Goal: Task Accomplishment & Management: Manage account settings

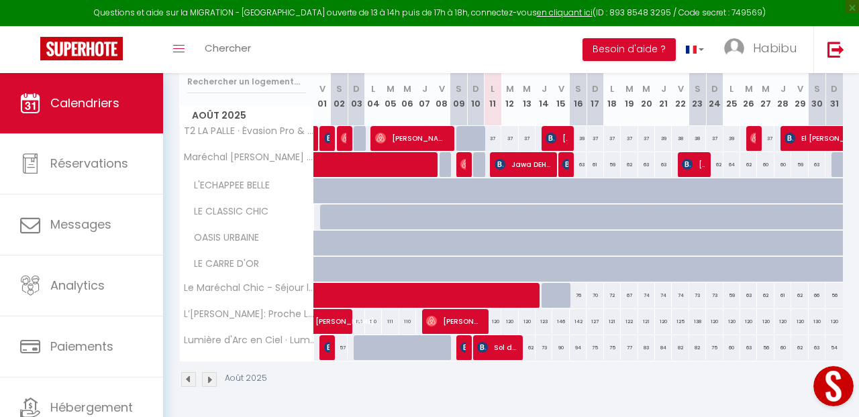
click at [505, 376] on div "Août 2025" at bounding box center [510, 382] width 663 height 40
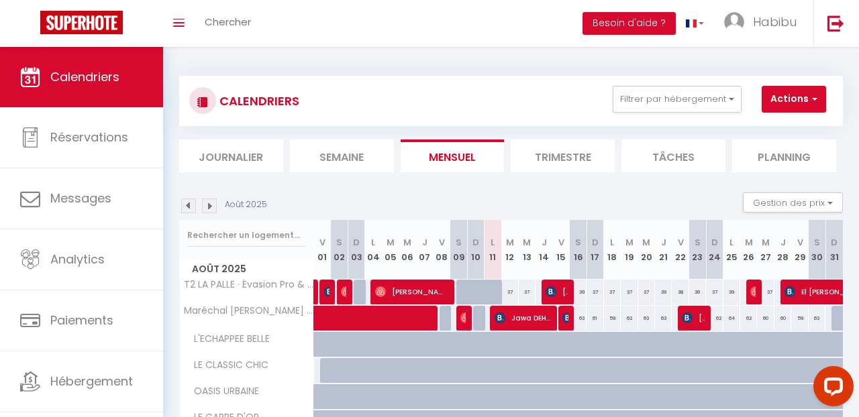
click at [213, 215] on div "Août 2025 Gestion des prix Nb Nuits minimum Règles Disponibilité" at bounding box center [510, 207] width 663 height 28
click at [208, 205] on img at bounding box center [209, 206] width 15 height 15
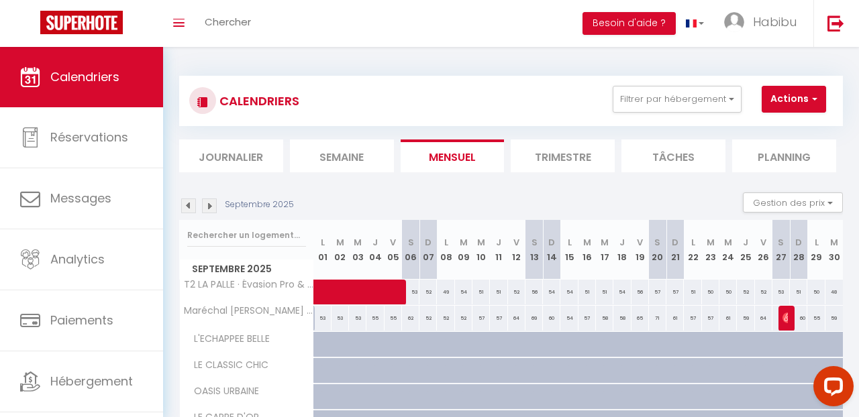
click at [410, 91] on div "CALENDRIERS Filtrer par hébergement RAFAELA GOMES T2 LA PALLE · Évasion Pro & F…" at bounding box center [510, 101] width 643 height 30
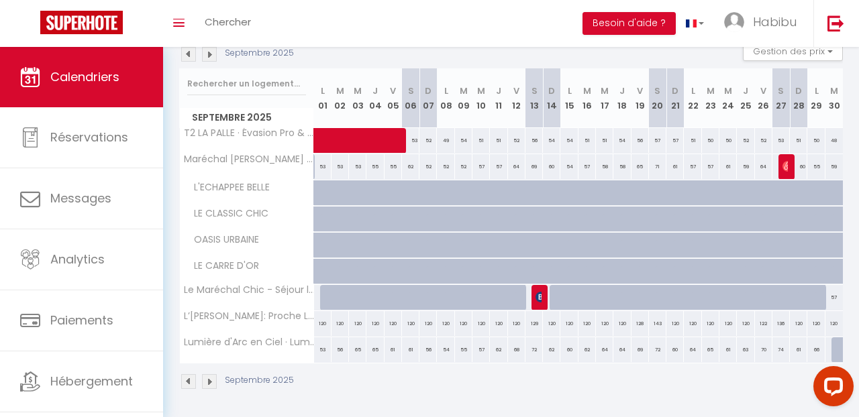
scroll to position [154, 0]
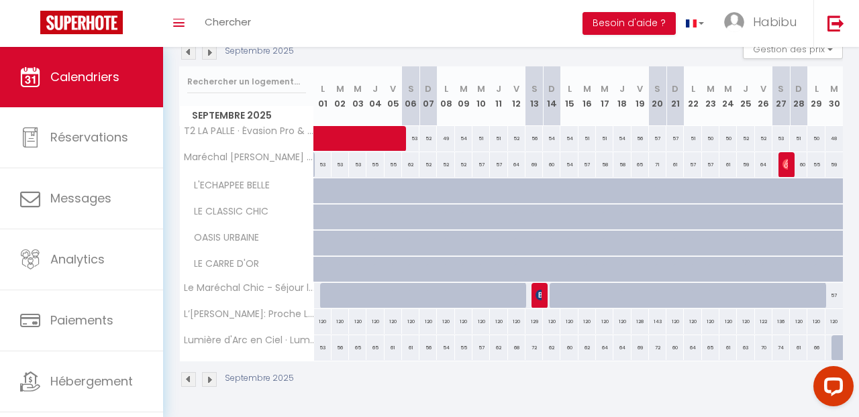
click at [321, 352] on div "53" at bounding box center [322, 347] width 17 height 25
type input "53"
type input "Lun 01 Septembre 2025"
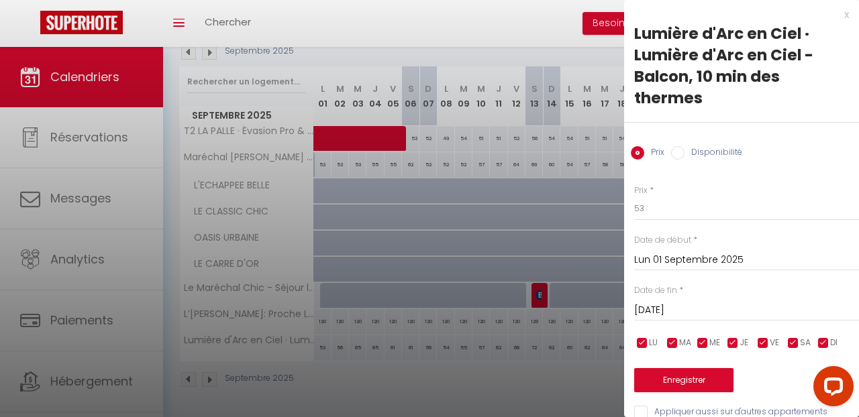
click at [689, 311] on input "Mar 02 Septembre 2025" at bounding box center [746, 310] width 225 height 17
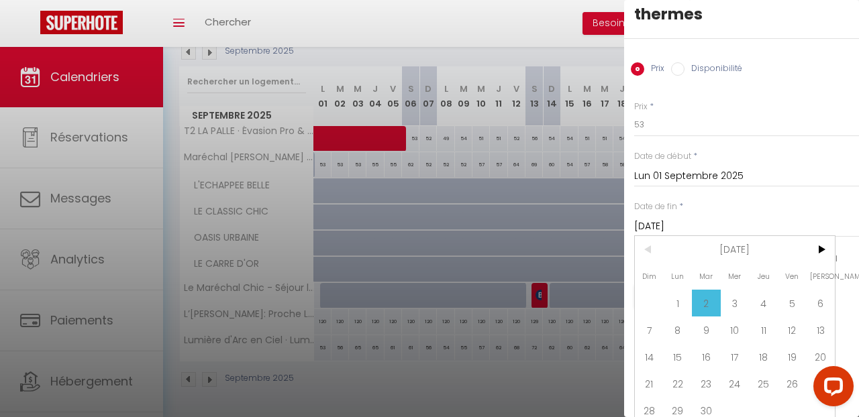
scroll to position [91, 0]
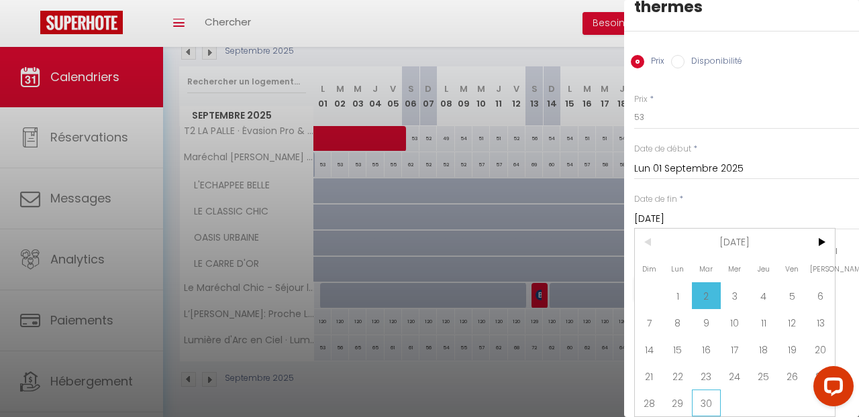
click at [709, 402] on span "30" at bounding box center [706, 403] width 29 height 27
type input "Mar 30 Septembre 2025"
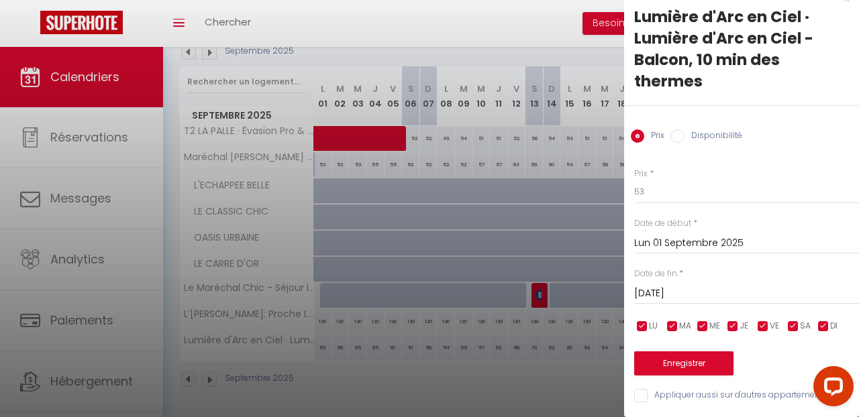
scroll to position [17, 0]
click at [677, 131] on input "Disponibilité" at bounding box center [677, 135] width 13 height 13
radio input "true"
radio input "false"
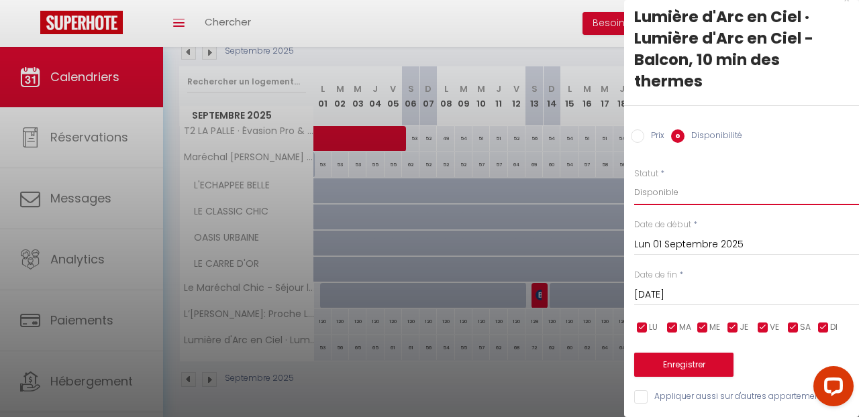
click at [655, 199] on select "Disponible Indisponible" at bounding box center [746, 192] width 225 height 25
select select "0"
click at [674, 366] on button "Enregistrer" at bounding box center [683, 365] width 99 height 24
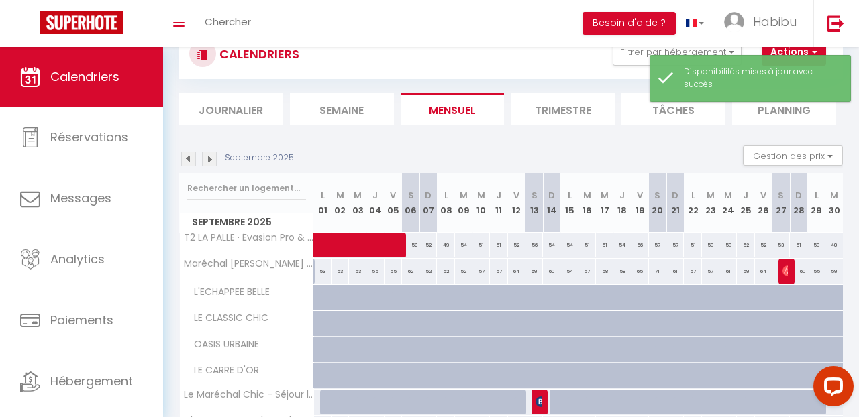
scroll to position [154, 0]
